Goal: Transaction & Acquisition: Download file/media

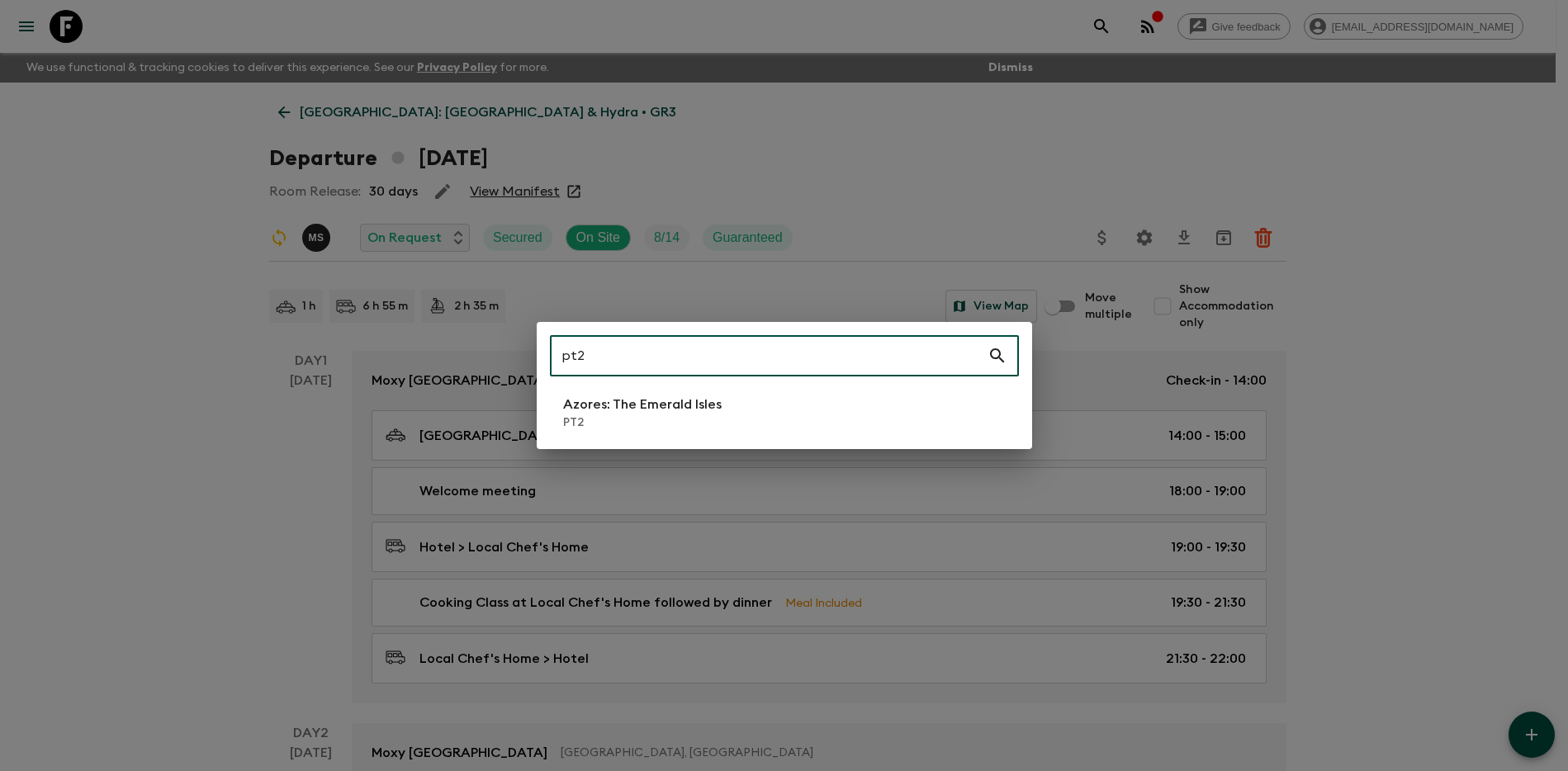
type input "pt2"
click at [723, 418] on li "Azores: The Emerald Isles PT2" at bounding box center [784, 413] width 469 height 47
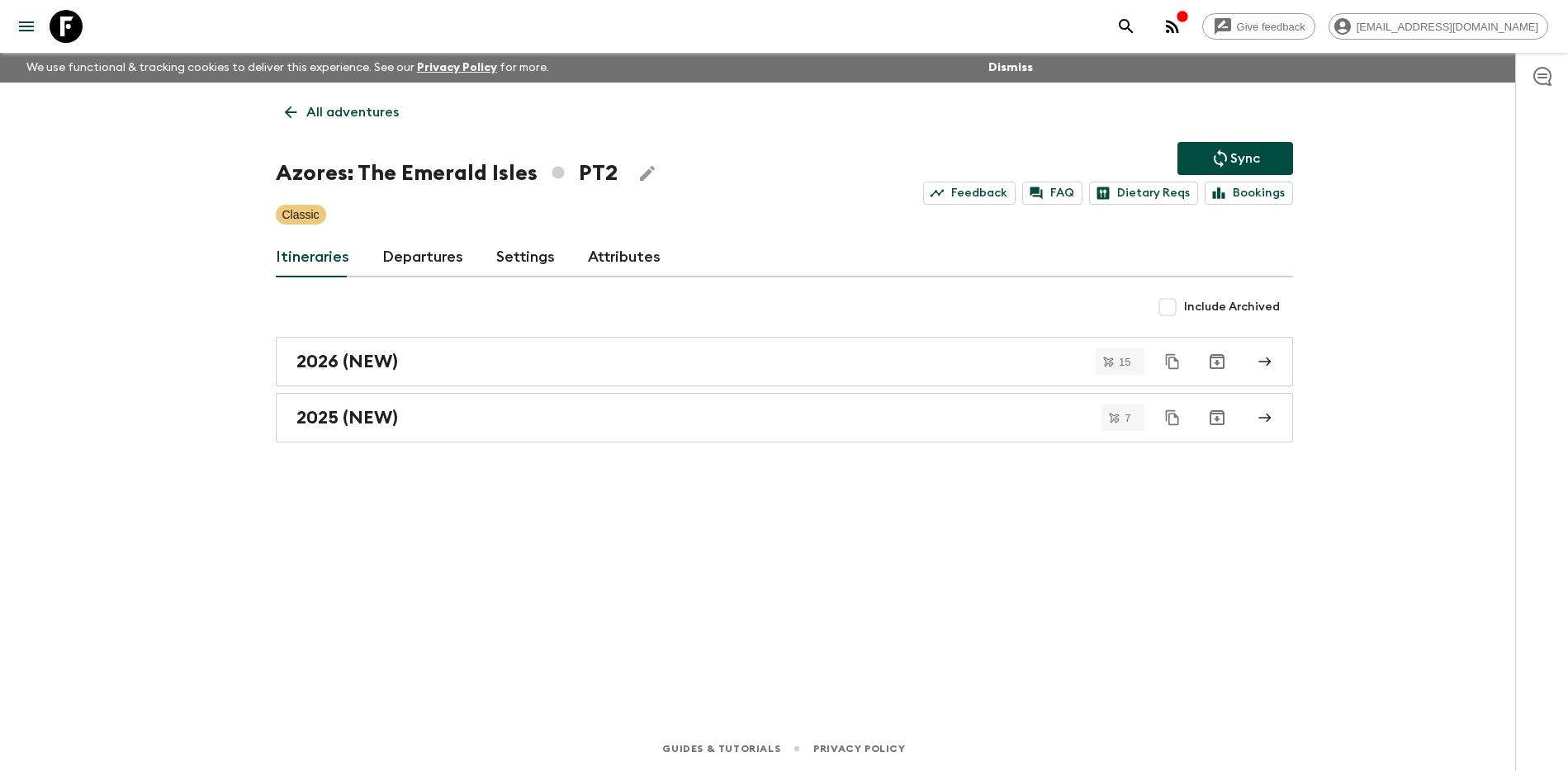
click at [446, 263] on link "Departures" at bounding box center [422, 257] width 81 height 39
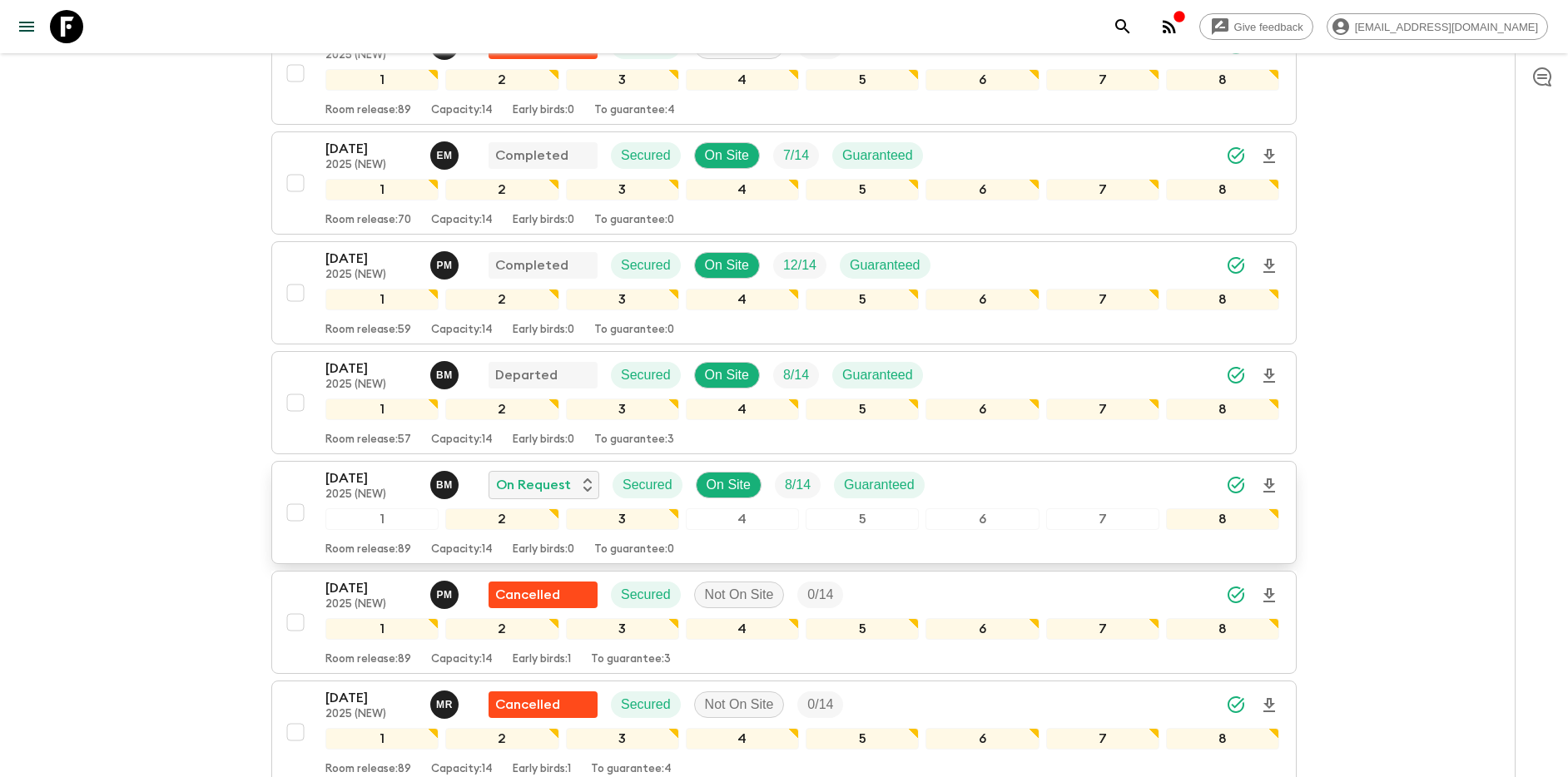
scroll to position [386, 0]
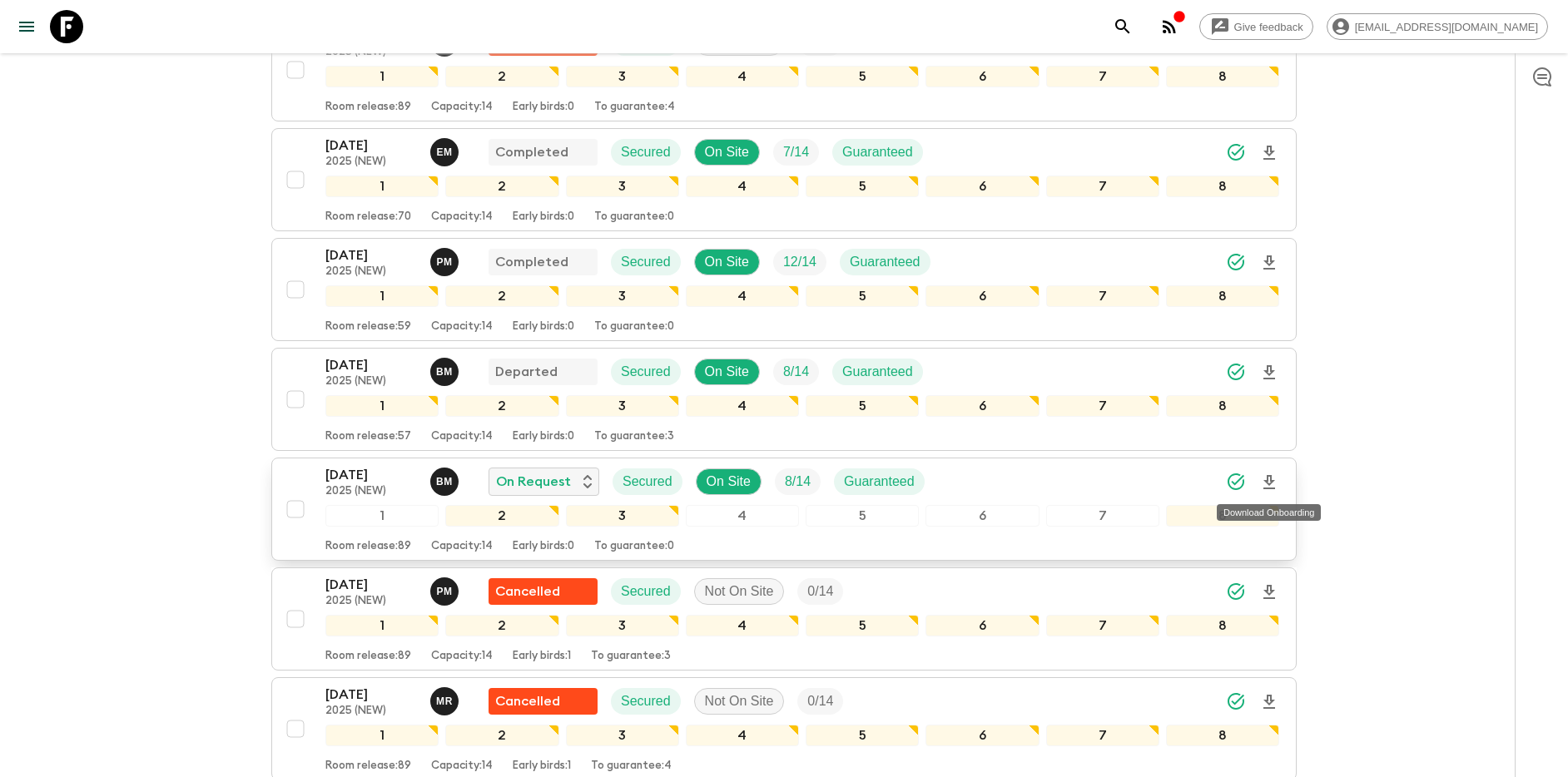
click at [1270, 477] on icon "Download Onboarding" at bounding box center [1270, 482] width 20 height 20
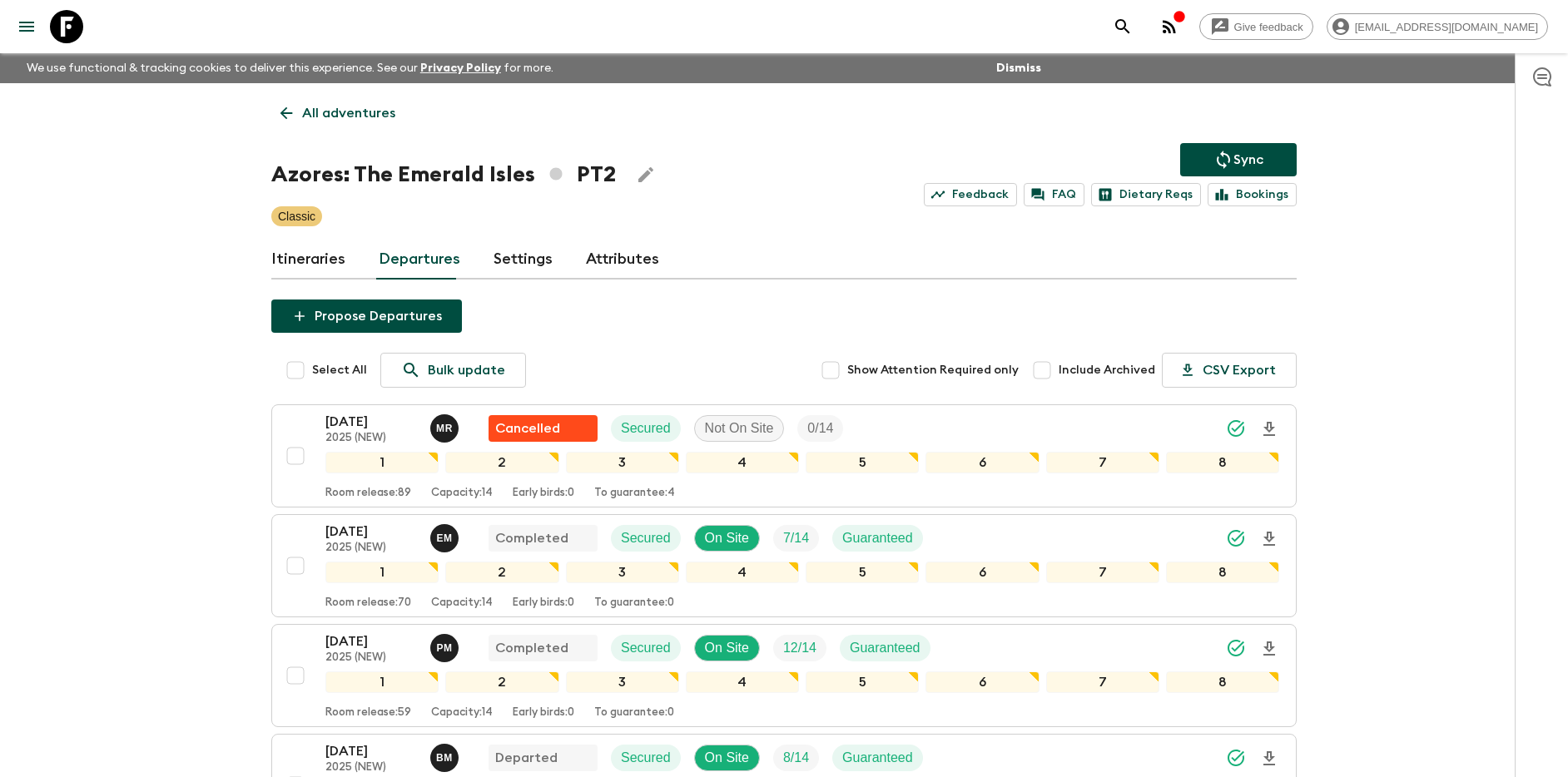
click at [70, 21] on icon at bounding box center [66, 26] width 33 height 33
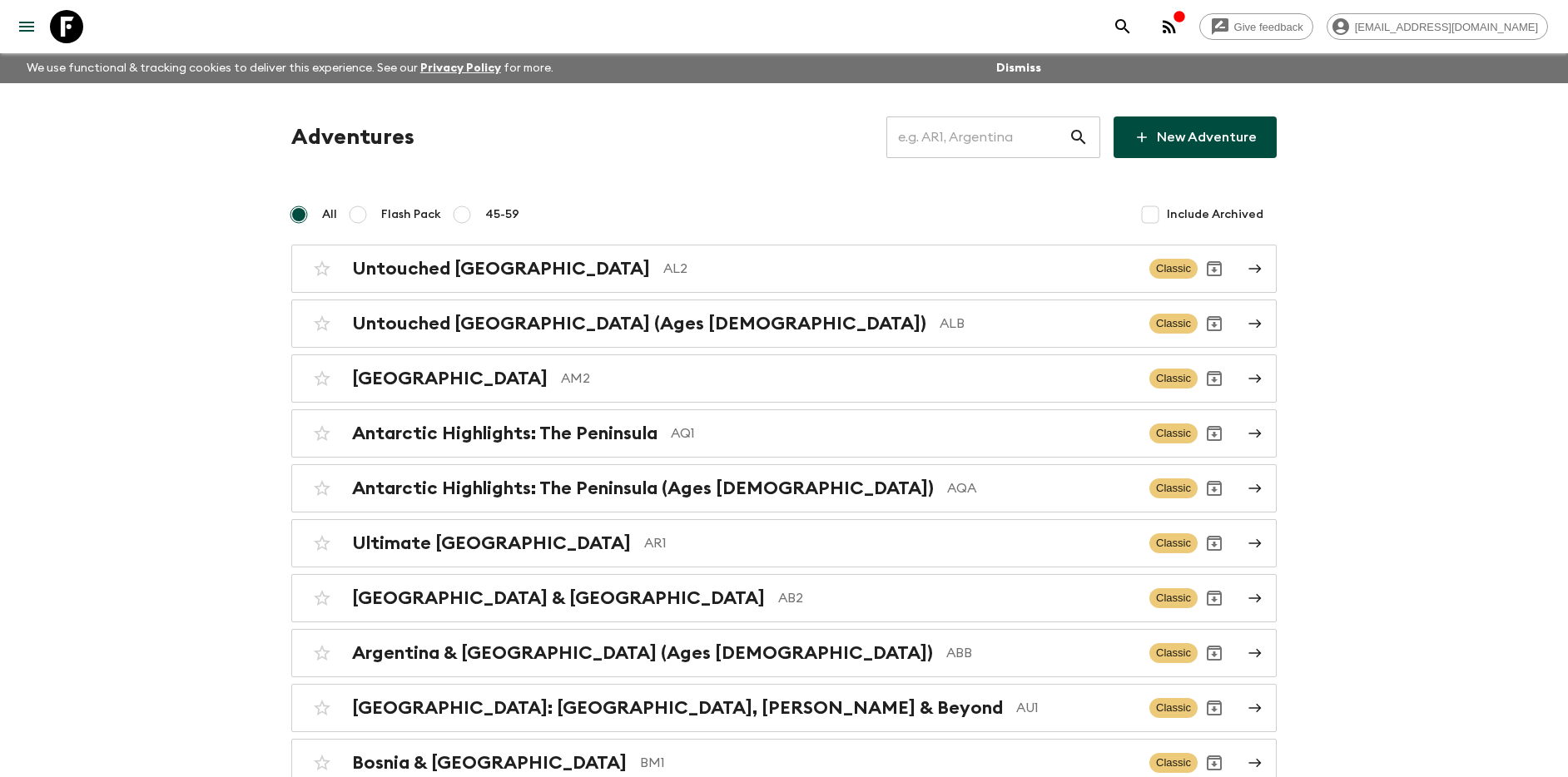
click at [941, 137] on input "text" at bounding box center [978, 137] width 183 height 47
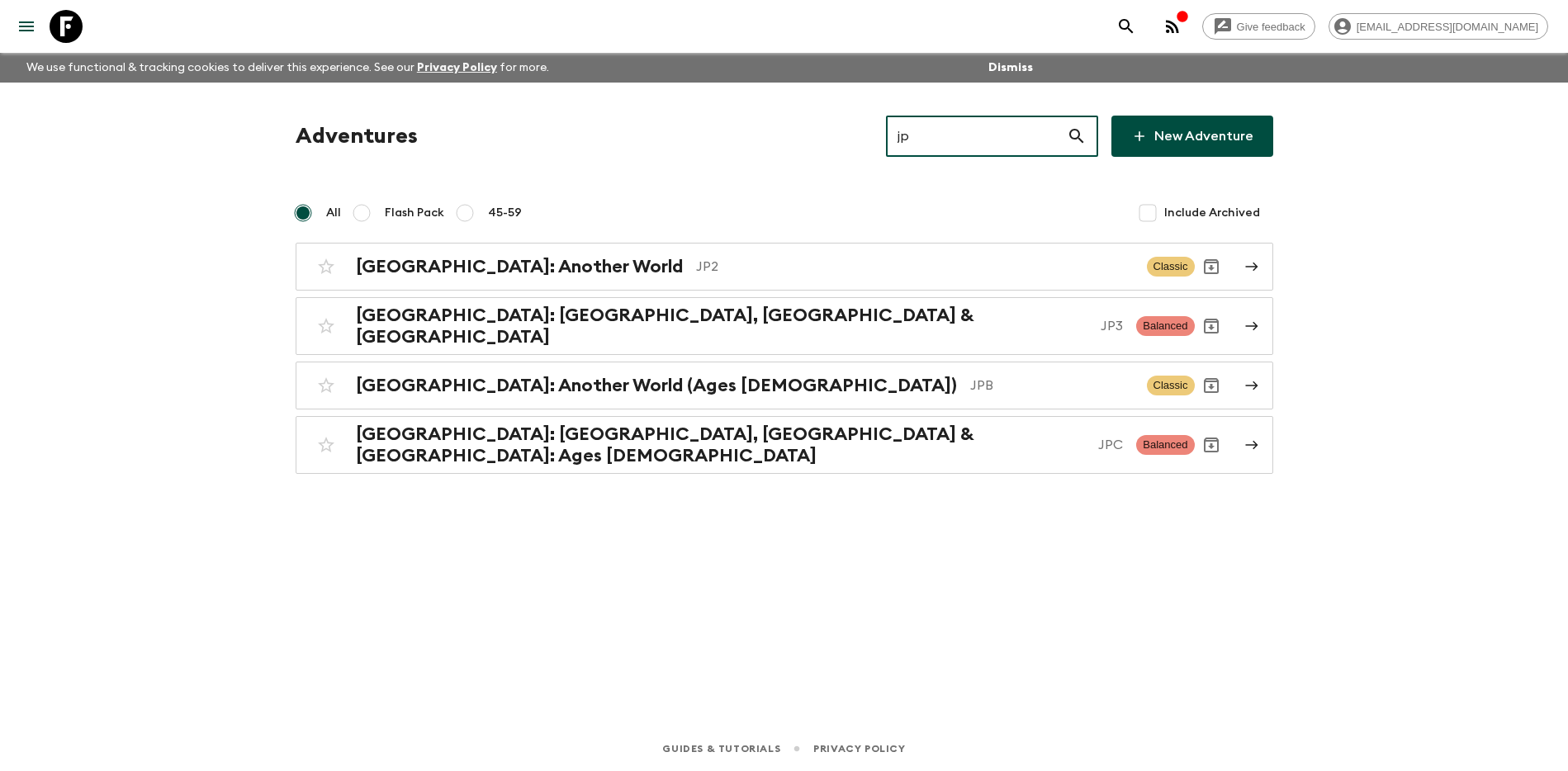
type input "j"
